Goal: Information Seeking & Learning: Learn about a topic

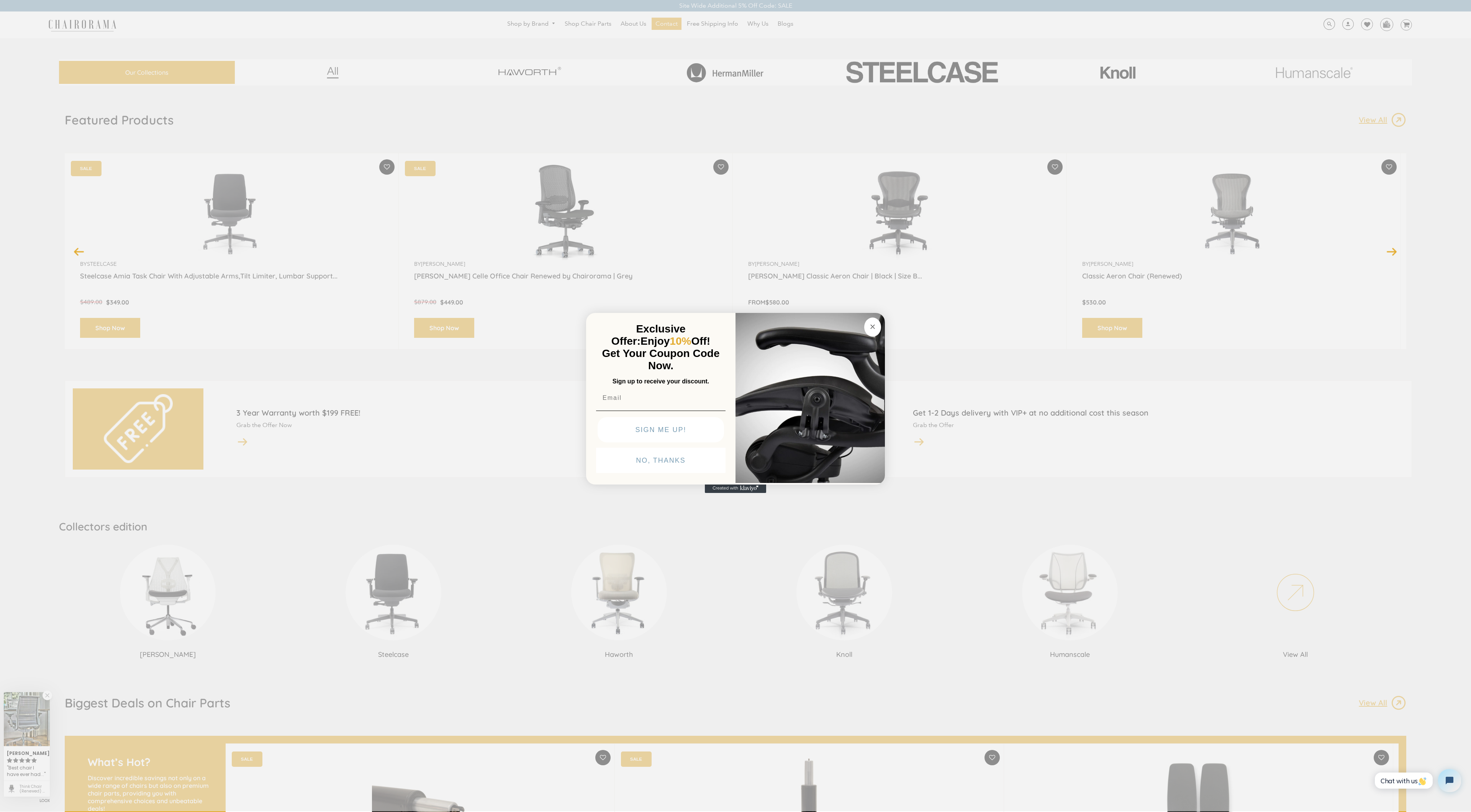
click at [48, 39] on div "Close dialog Exclusive Offer: Enjoy 10% Off! Get Your Coupon Code Now. Sign up …" at bounding box center [735, 405] width 1471 height 812
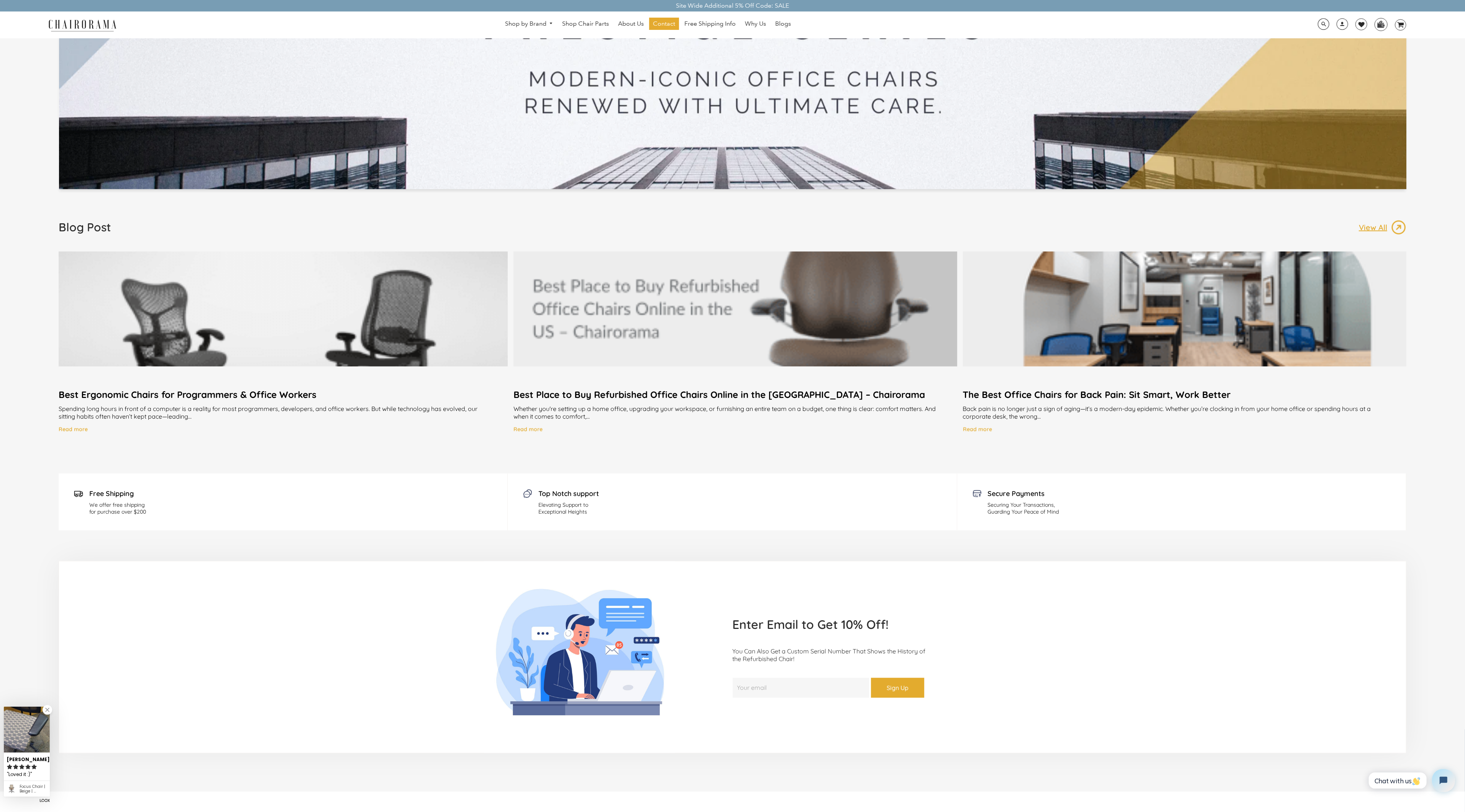
scroll to position [1521, 0]
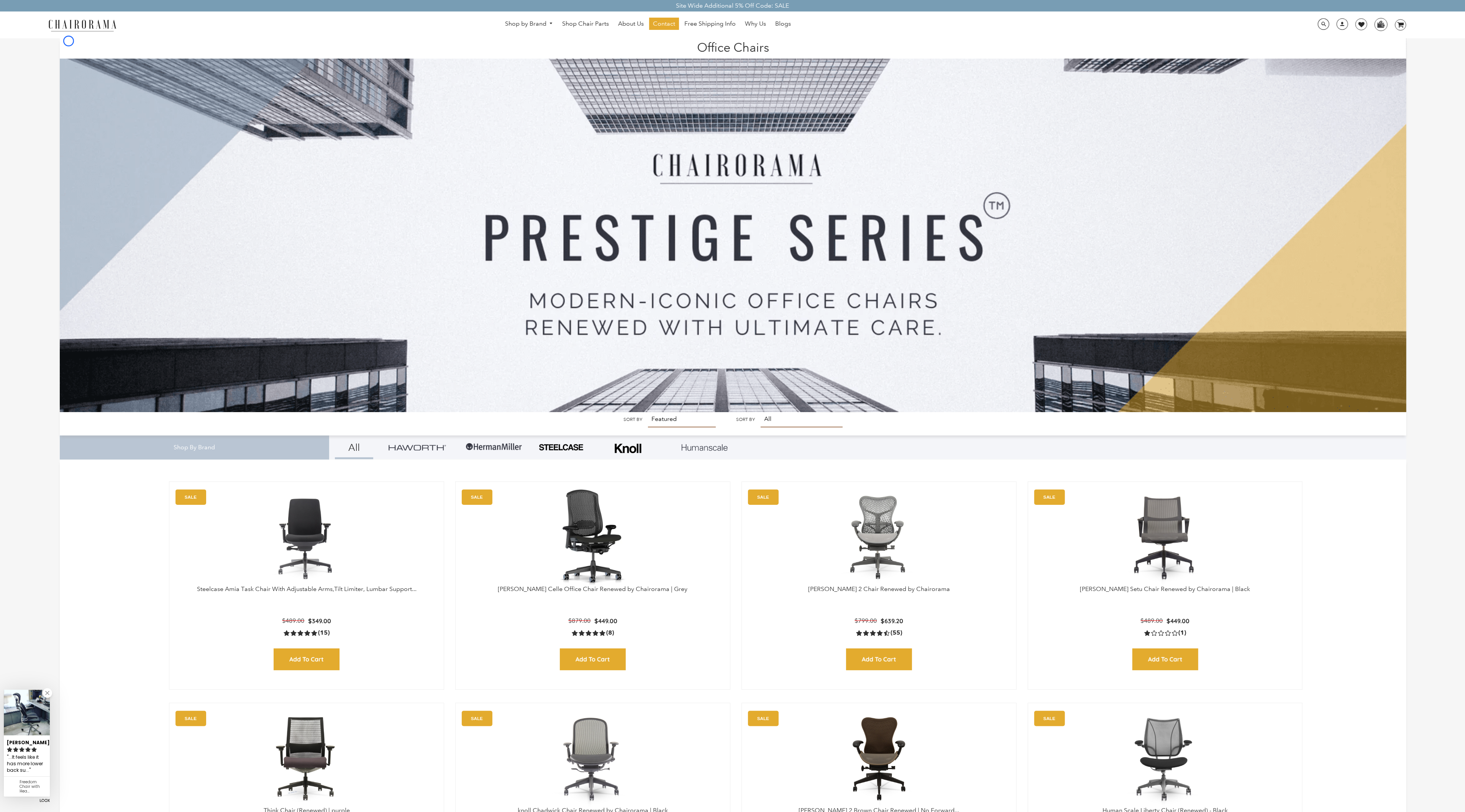
click at [68, 41] on h1 "Office Chairs" at bounding box center [732, 46] width 1331 height 17
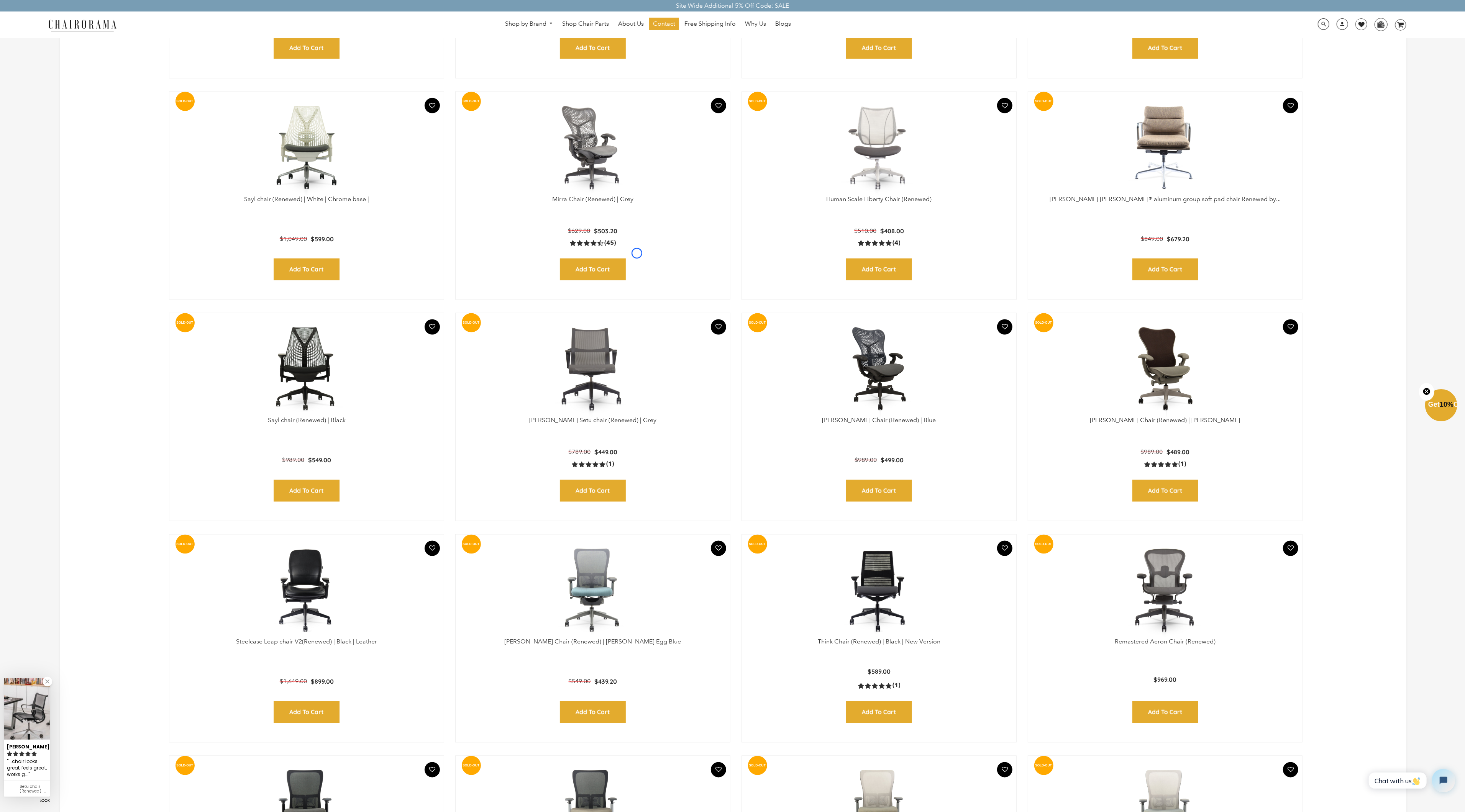
scroll to position [1965, 0]
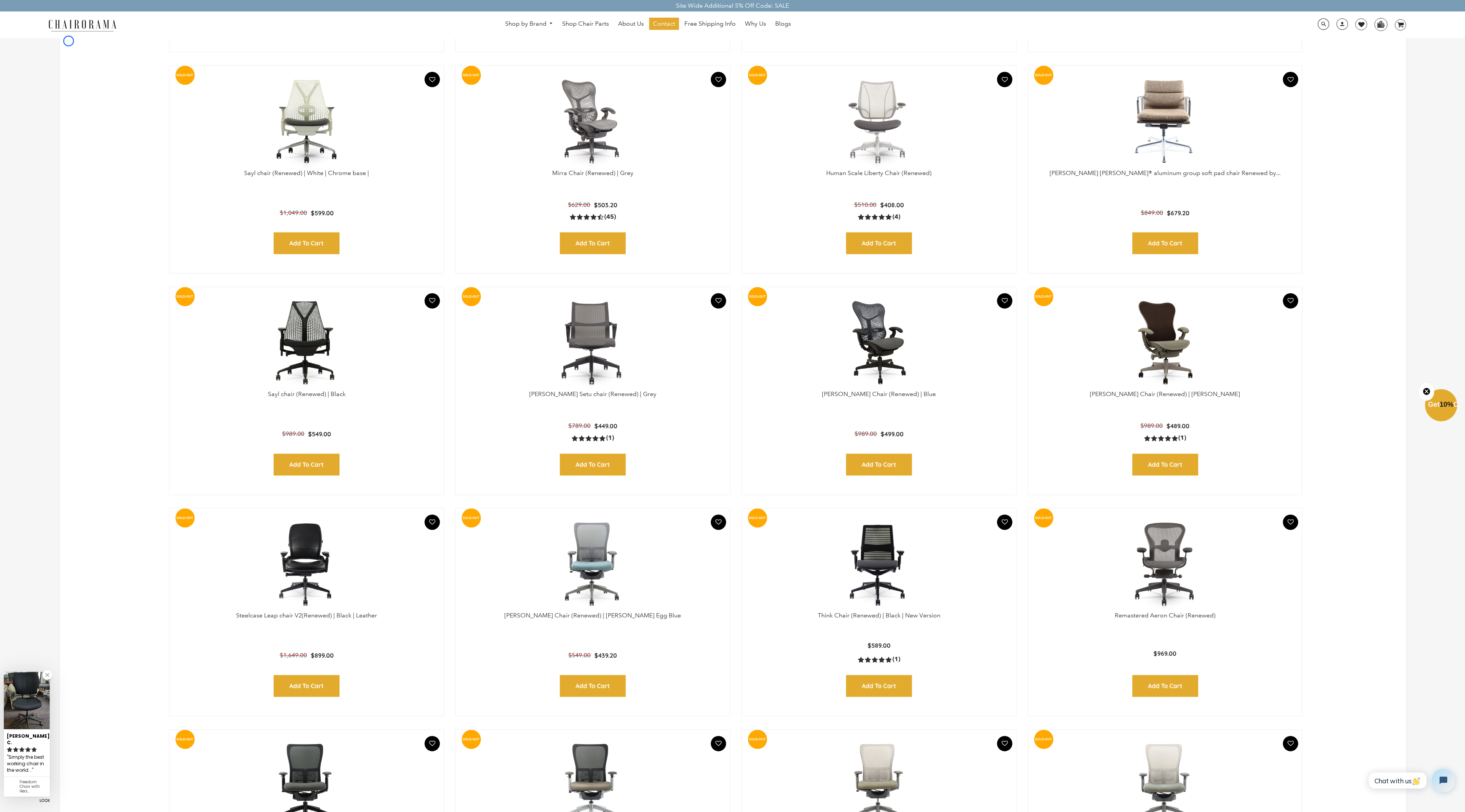
click at [778, 18] on link "Blogs" at bounding box center [783, 24] width 23 height 12
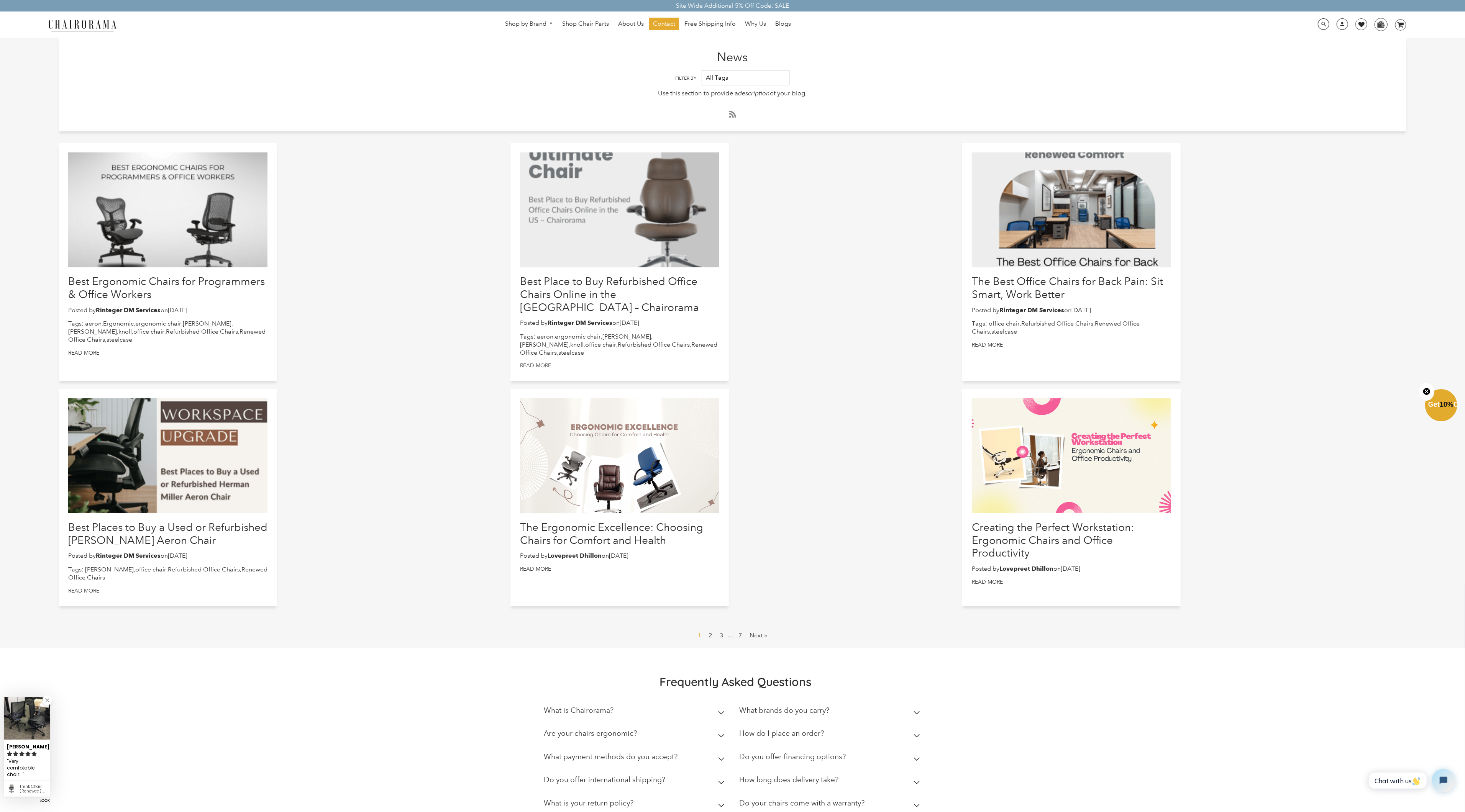
click at [778, 18] on link "Blogs" at bounding box center [783, 24] width 23 height 12
click at [60, 51] on h1 "News" at bounding box center [732, 51] width 1347 height 26
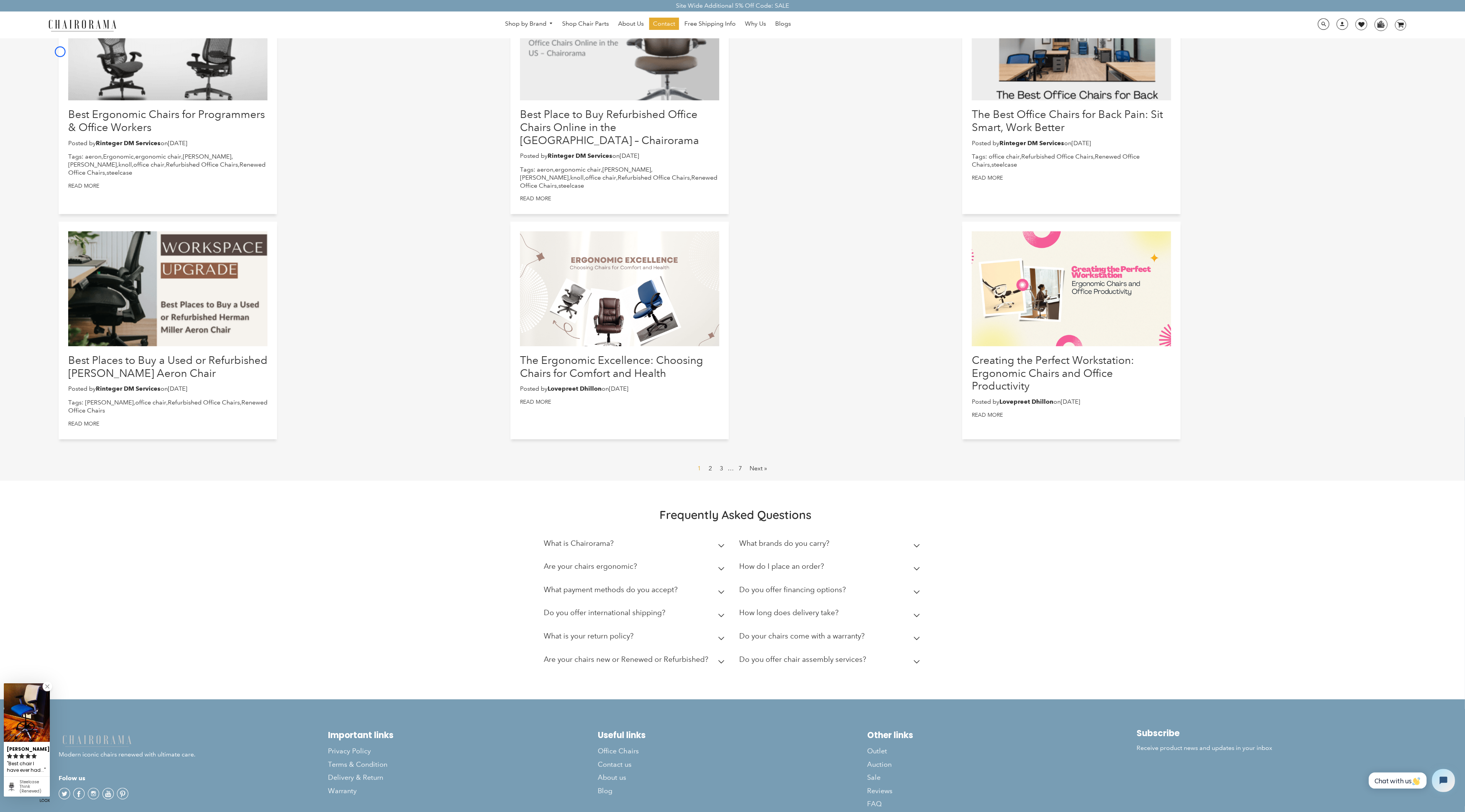
click at [60, 51] on div "Best Ergonomic Chairs for Programmers & Office Workers Posted by Rinteger DM Se…" at bounding box center [168, 95] width 218 height 238
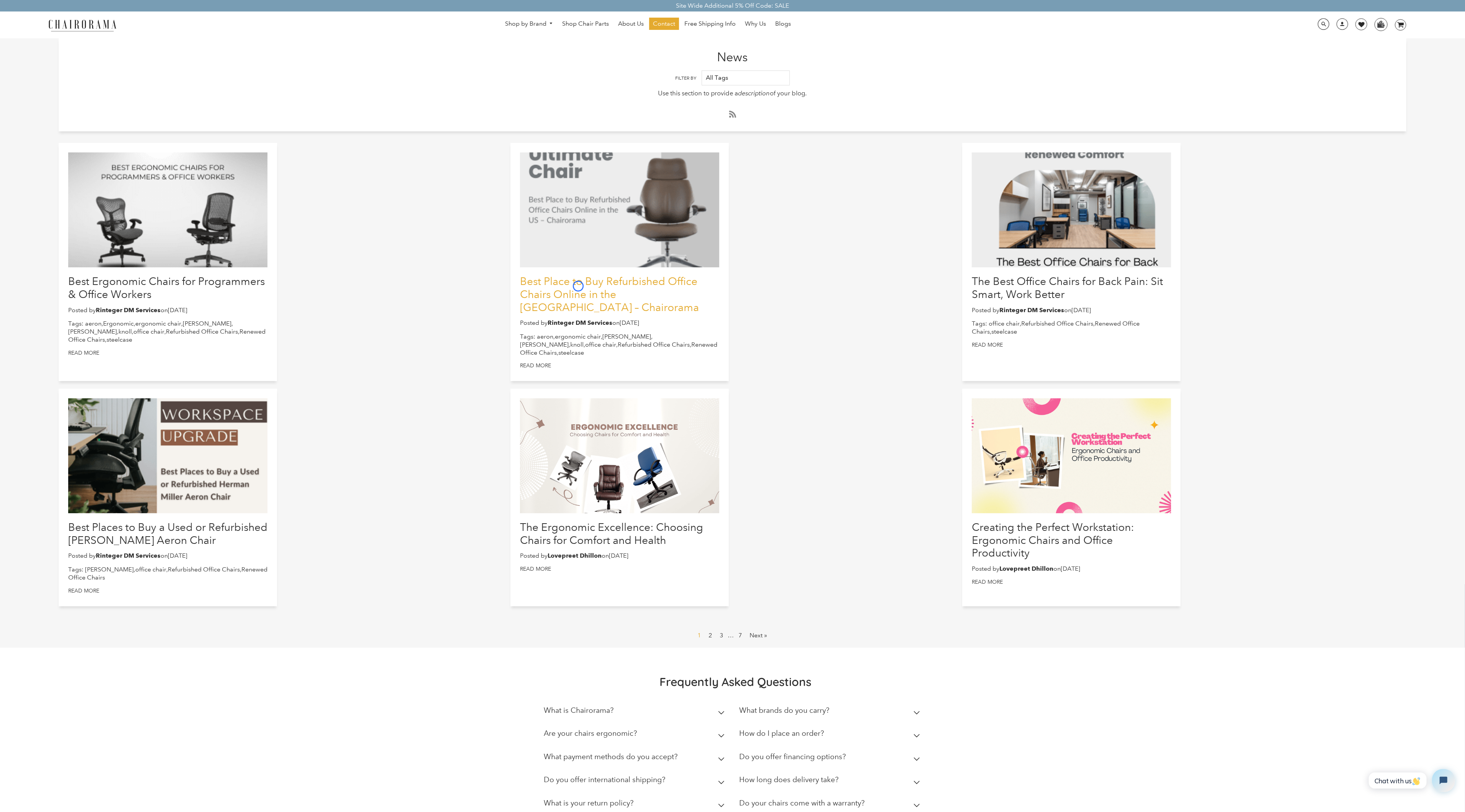
click at [578, 286] on link "Best Place to Buy Refurbished Office Chairs Online in the [GEOGRAPHIC_DATA] – C…" at bounding box center [609, 293] width 179 height 38
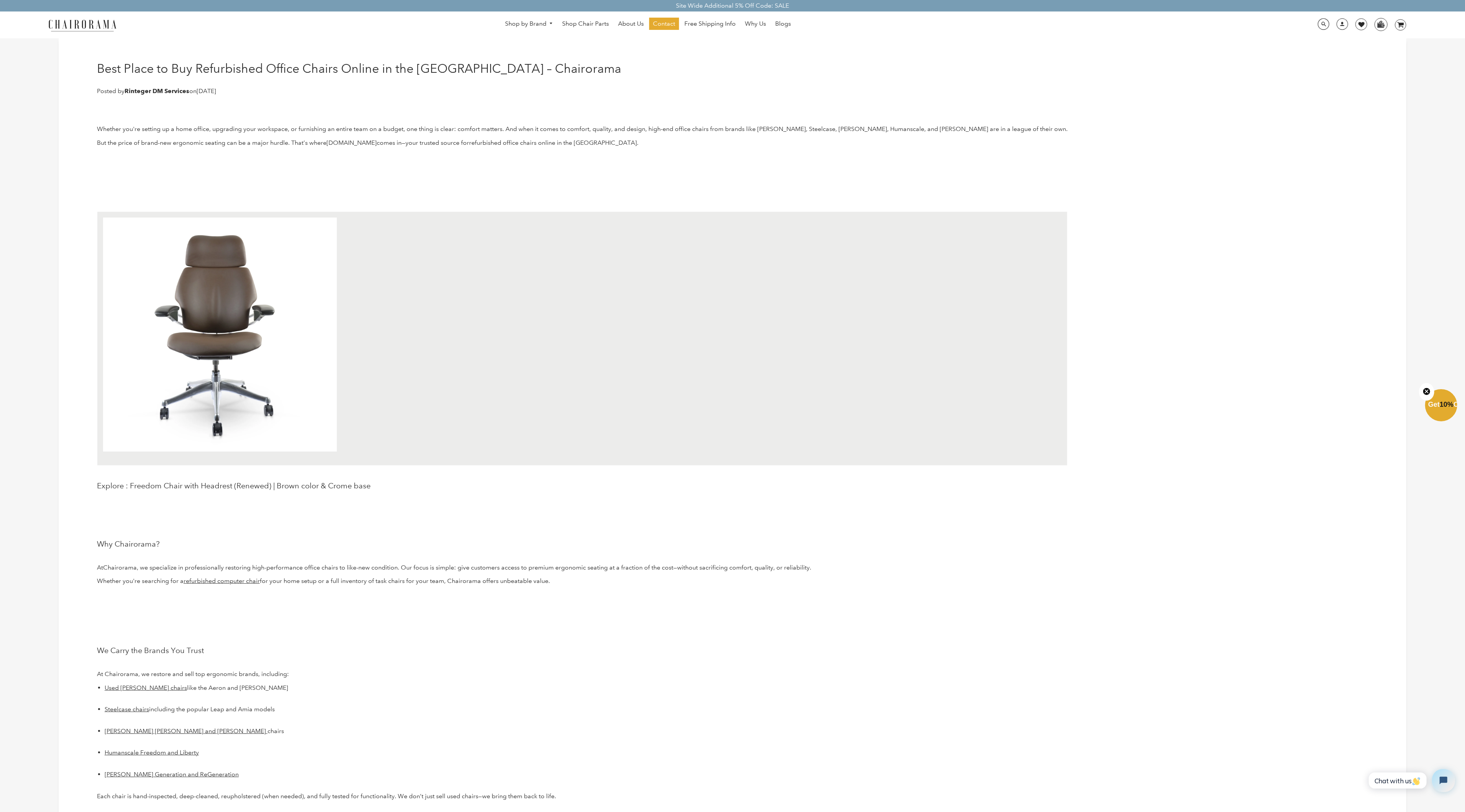
click at [578, 286] on p at bounding box center [582, 335] width 959 height 237
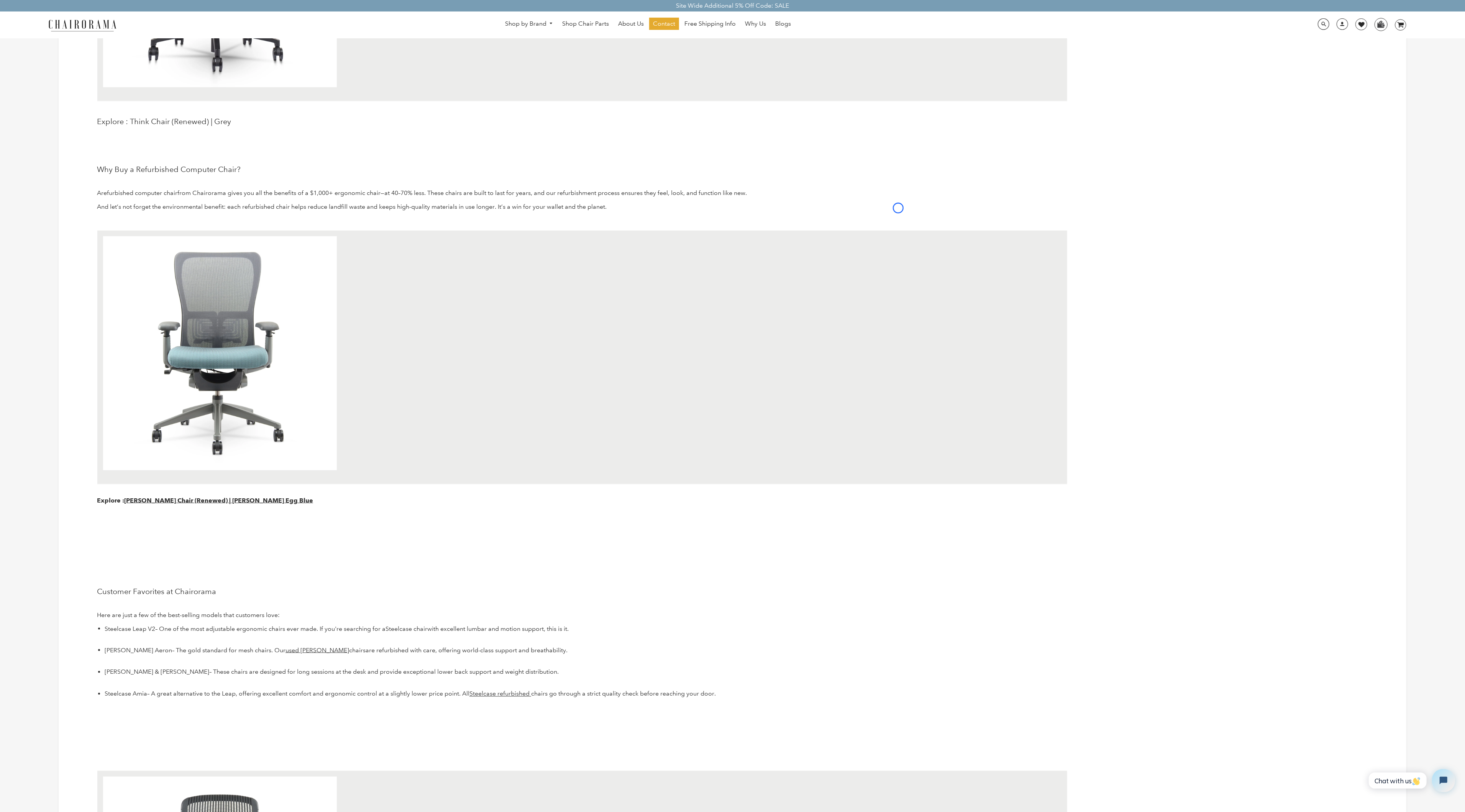
scroll to position [1554, 0]
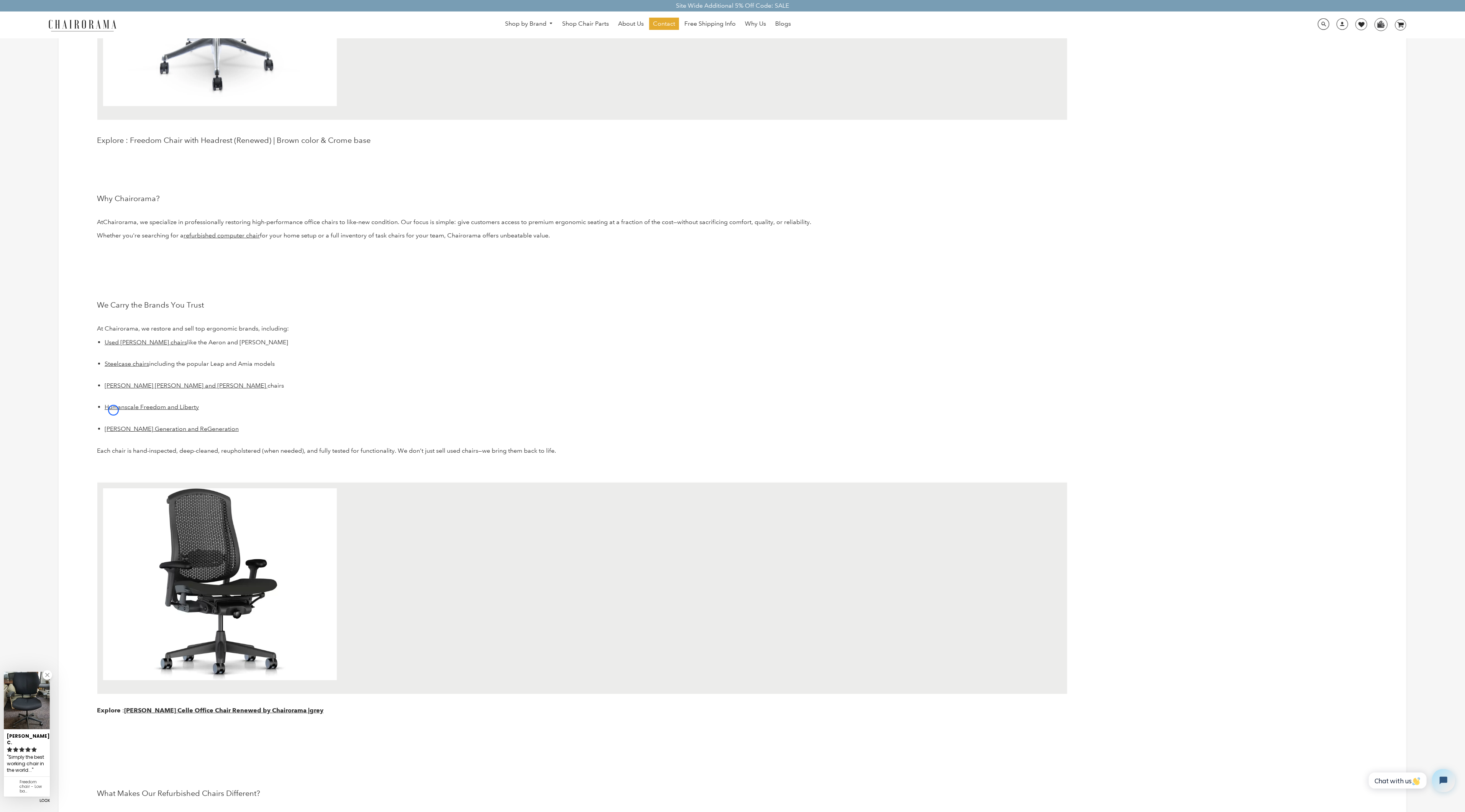
click at [114, 410] on p "Humanscale Freedom and Liberty" at bounding box center [586, 411] width 963 height 16
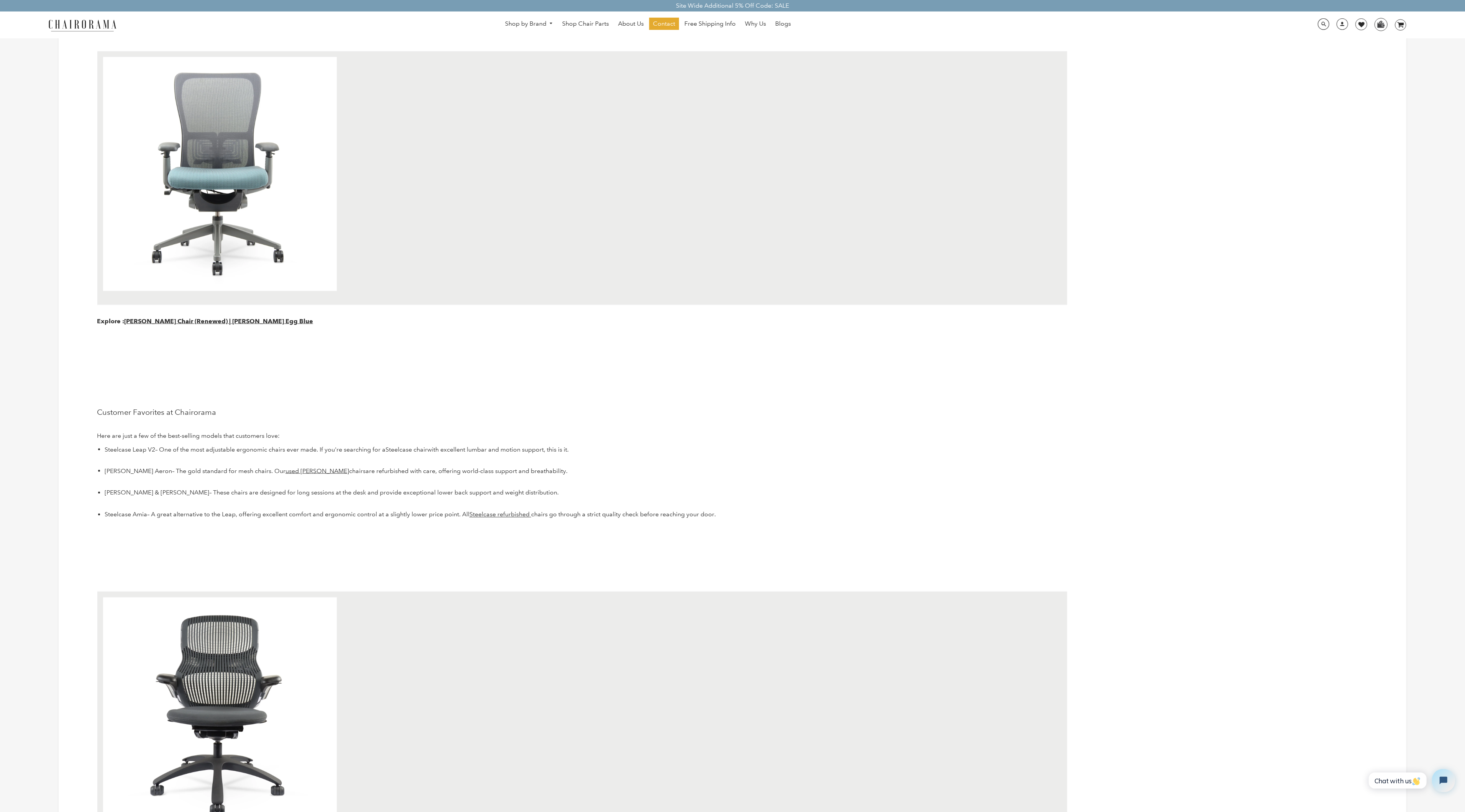
scroll to position [1786, 0]
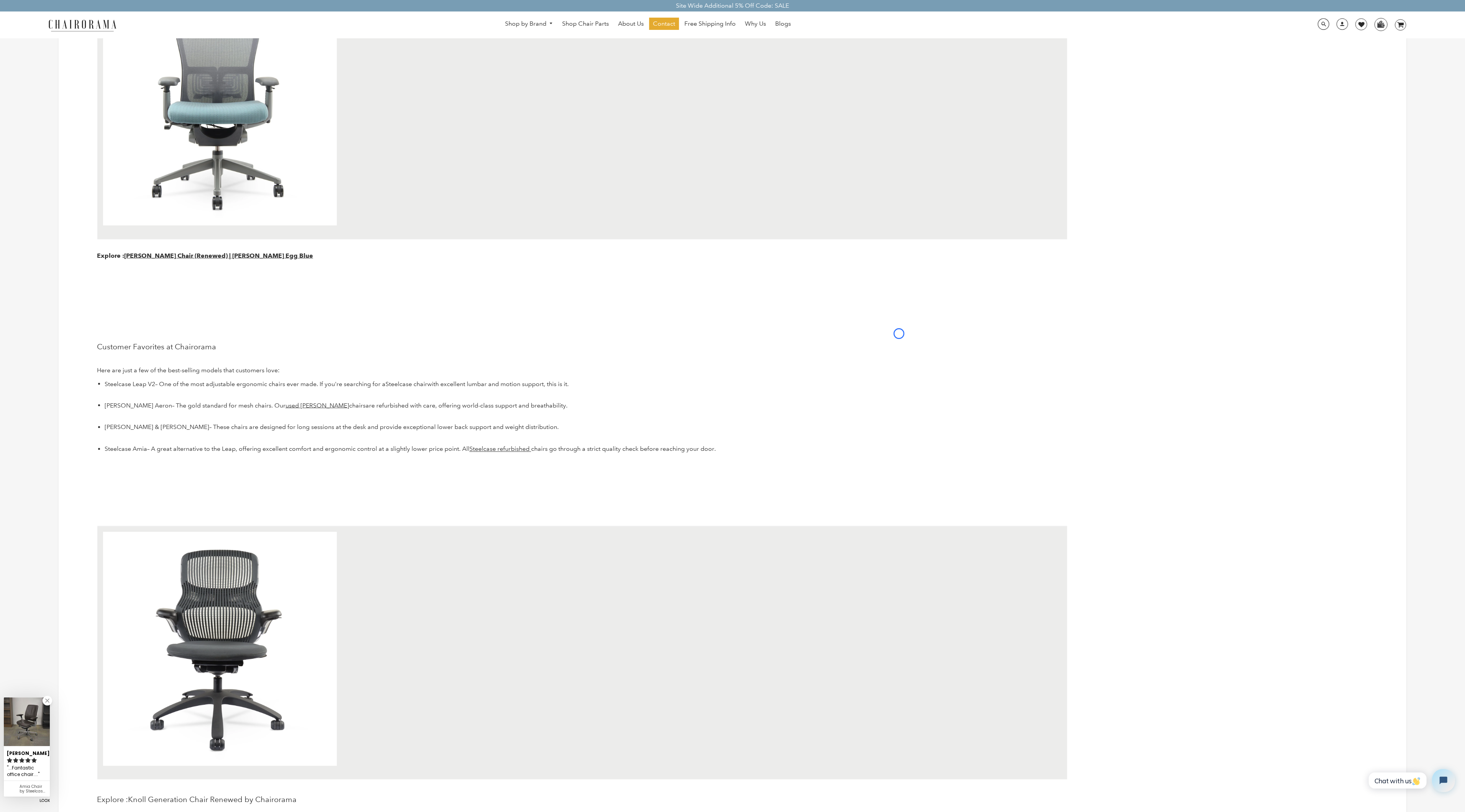
click at [1400, 21] on icon "image/svg+xml Layer 1" at bounding box center [1400, 26] width 12 height 12
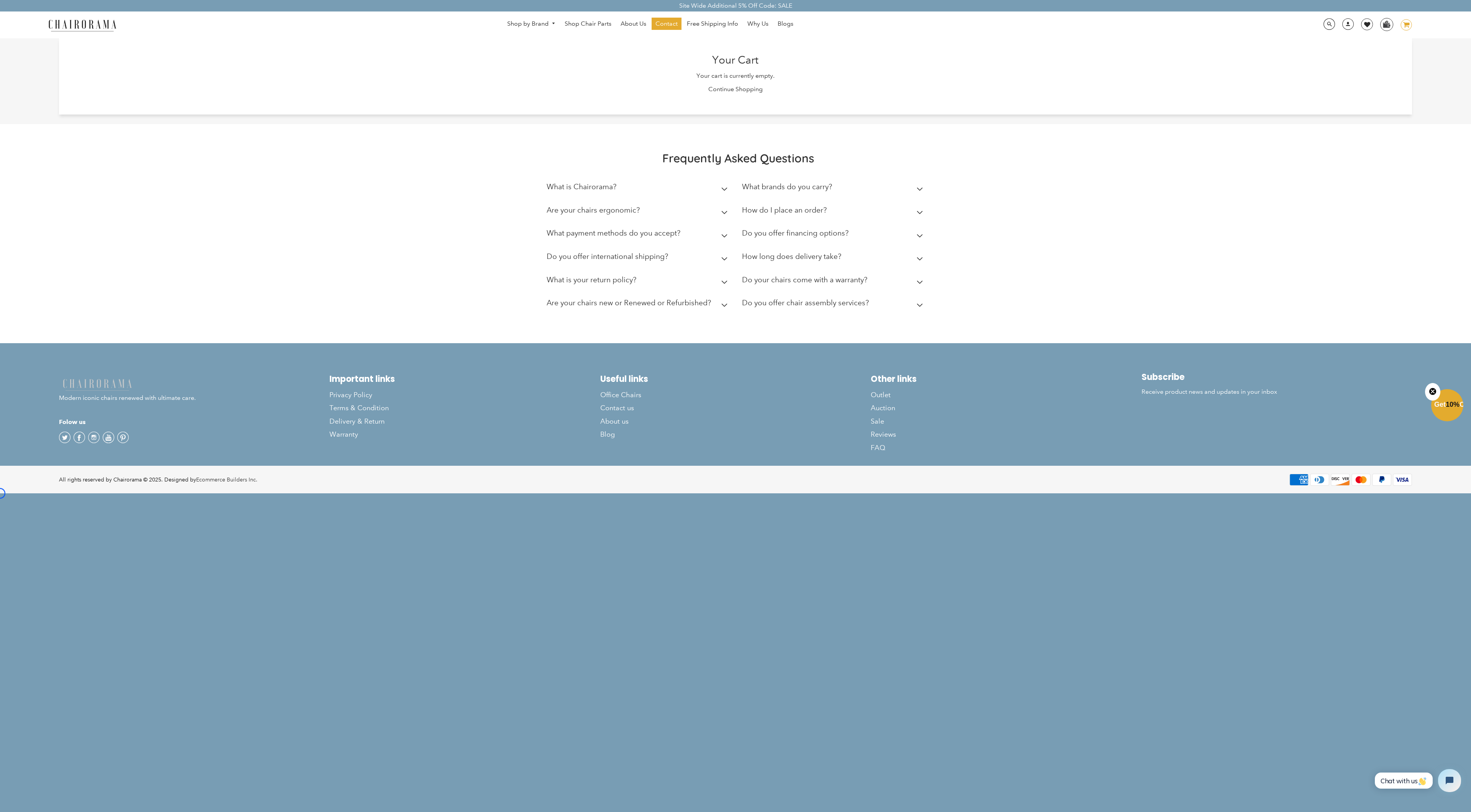
click at [1400, 21] on icon "image/svg+xml Layer 1" at bounding box center [1405, 26] width 12 height 12
click at [48, 61] on div "Your Cart Your cart is currently empty. Continue Shopping" at bounding box center [735, 62] width 1471 height 124
